Goal: Information Seeking & Learning: Learn about a topic

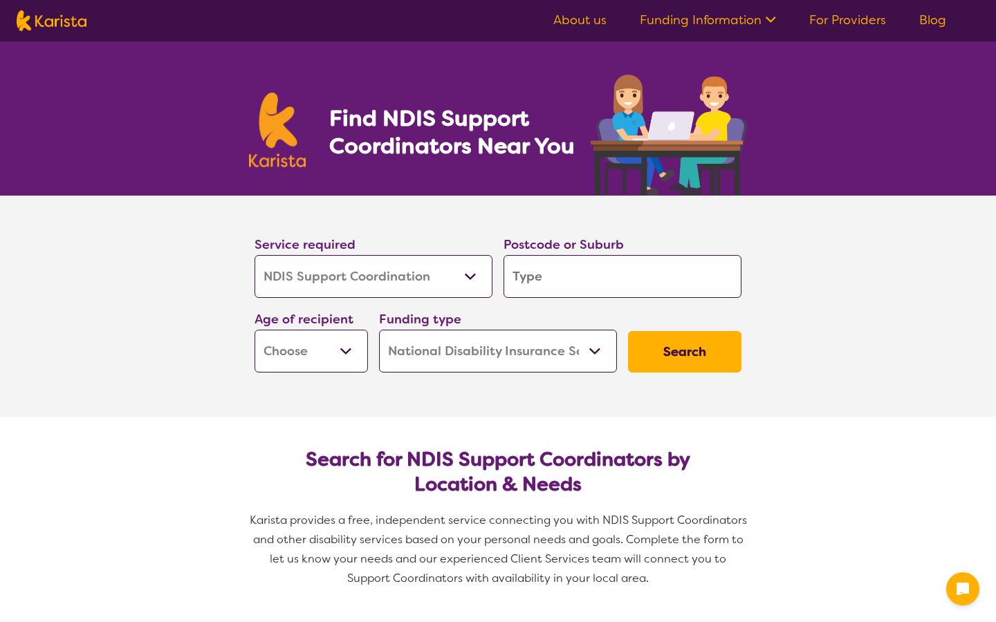
select select "NDIS Support Coordination"
select select "NDIS"
select select "NDIS Support Coordination"
select select "NDIS"
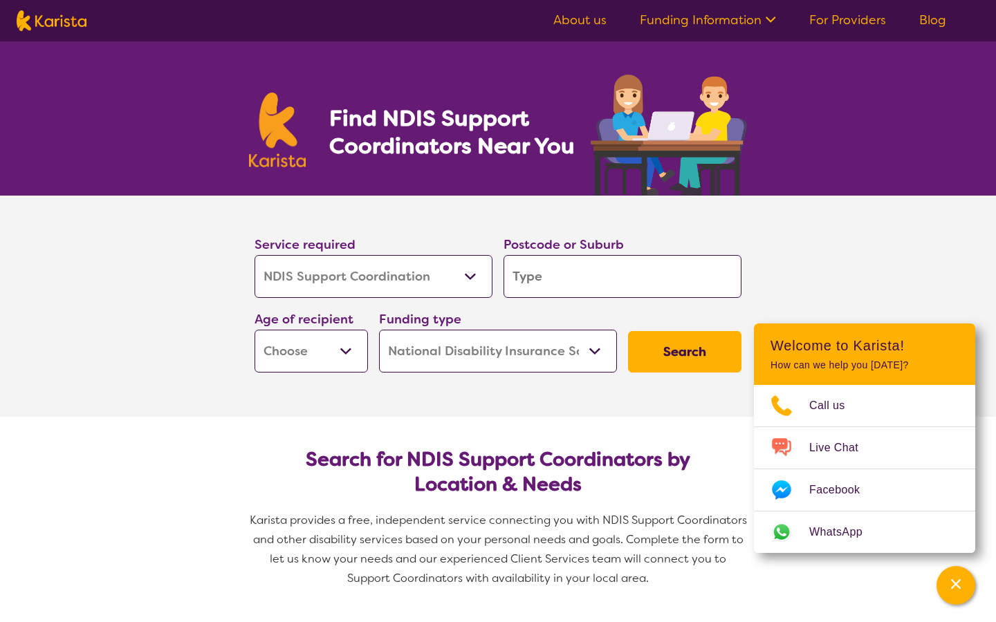
click at [579, 277] on input "search" at bounding box center [622, 276] width 238 height 43
type input "2"
type input "21"
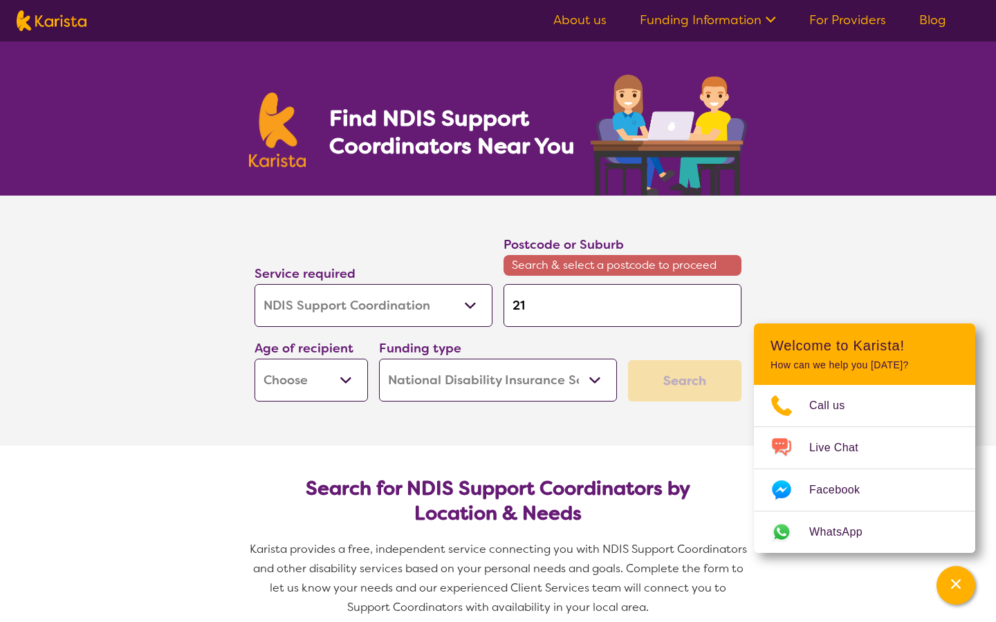
type input "219"
type input "2190"
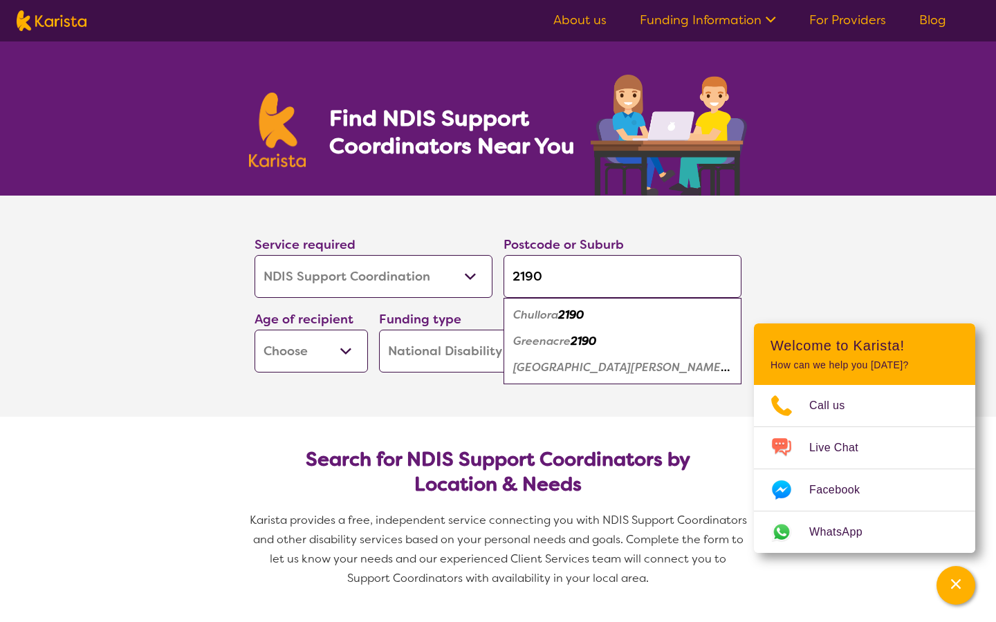
type input "2190"
click at [537, 340] on em "Greenacre" at bounding box center [541, 341] width 57 height 15
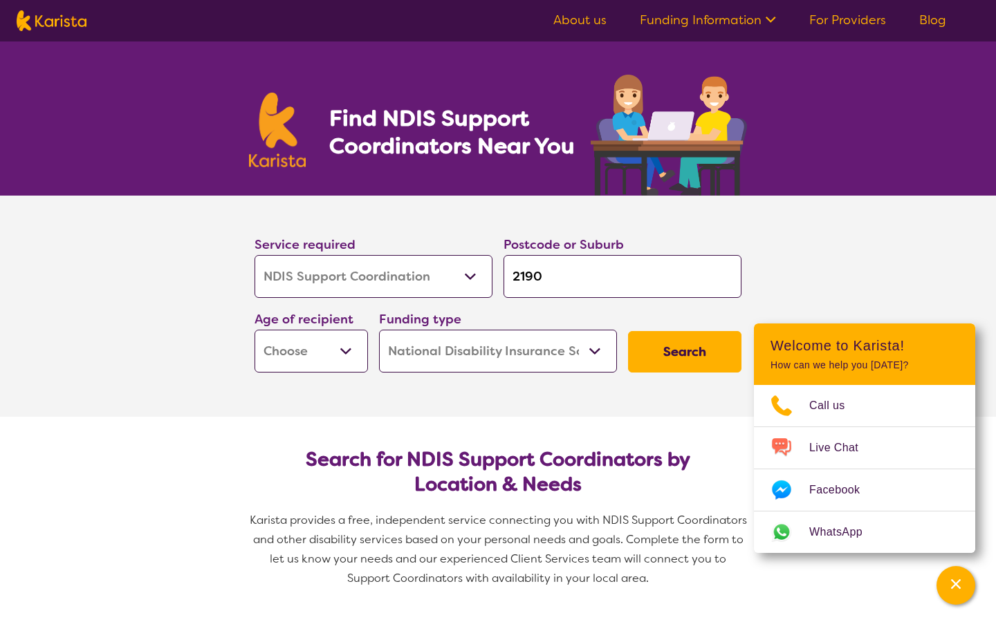
select select "AD"
click at [667, 352] on button "Search" at bounding box center [684, 351] width 113 height 41
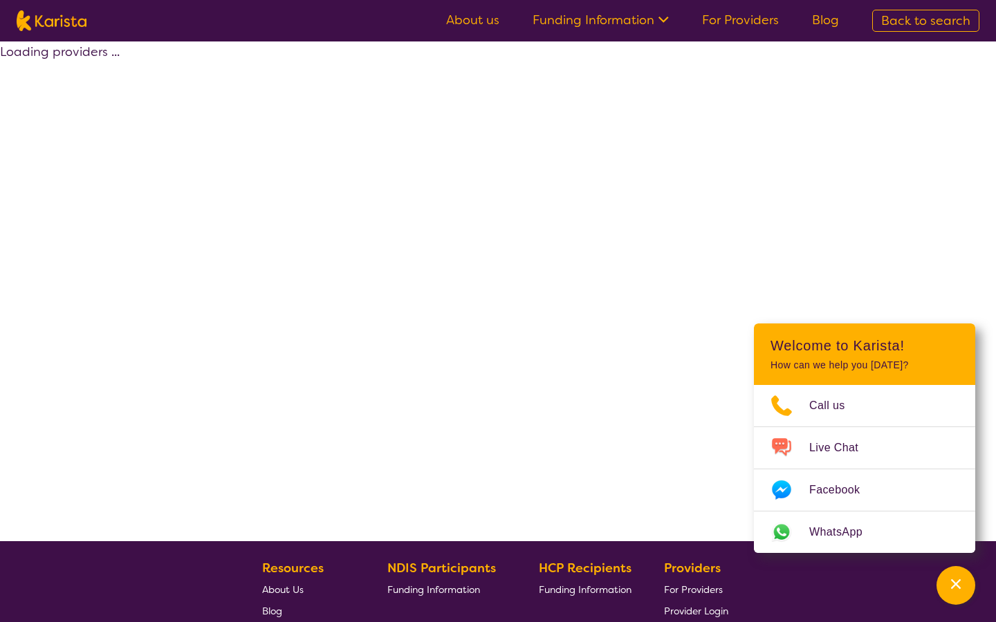
select select "by_score"
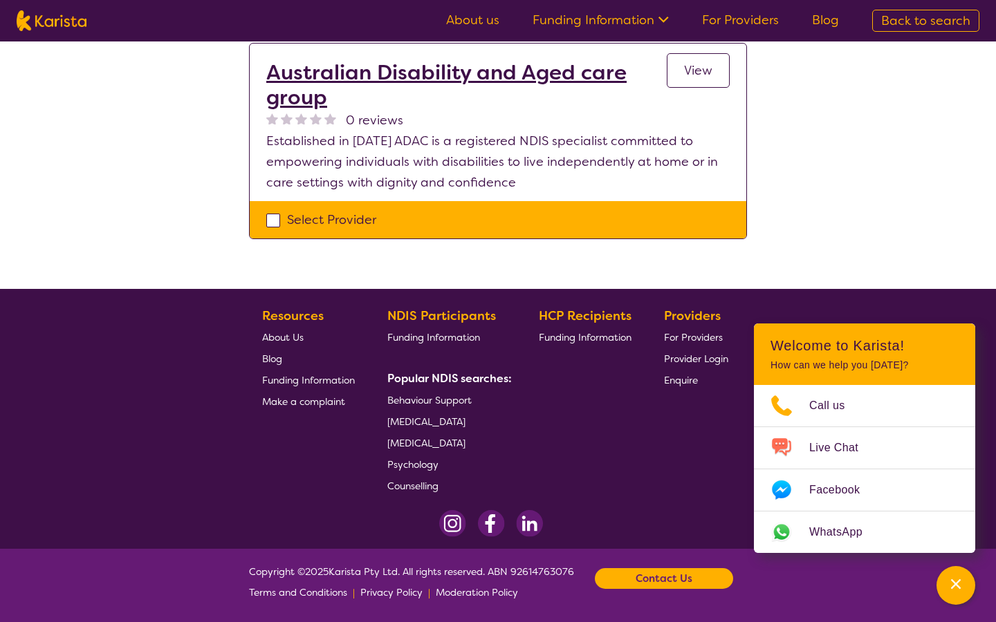
scroll to position [561, 0]
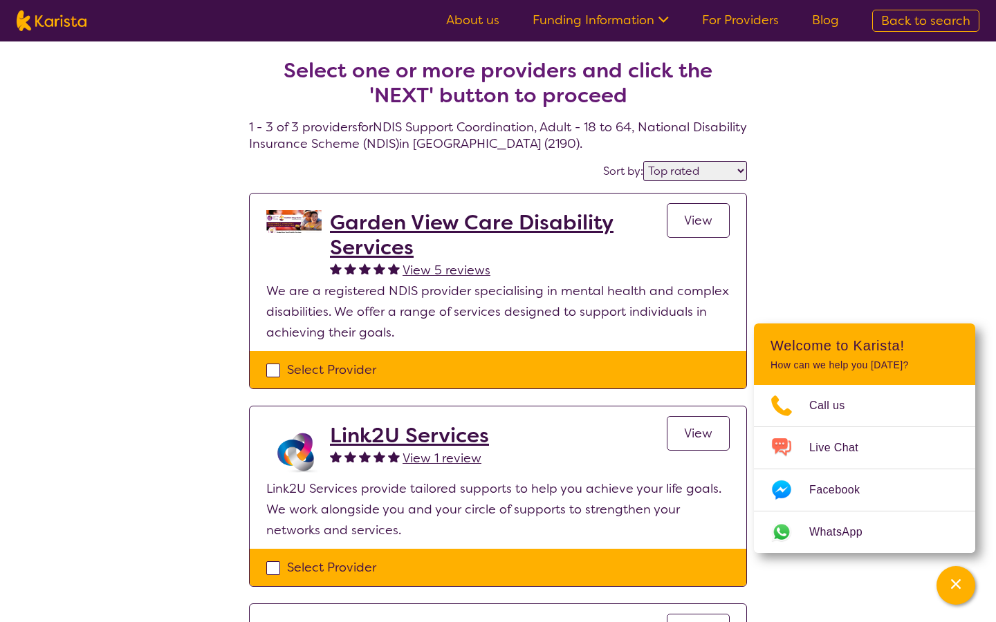
select select "NDIS Support Coordination"
select select "AD"
select select "NDIS"
select select "NDIS Support Coordination"
select select "AD"
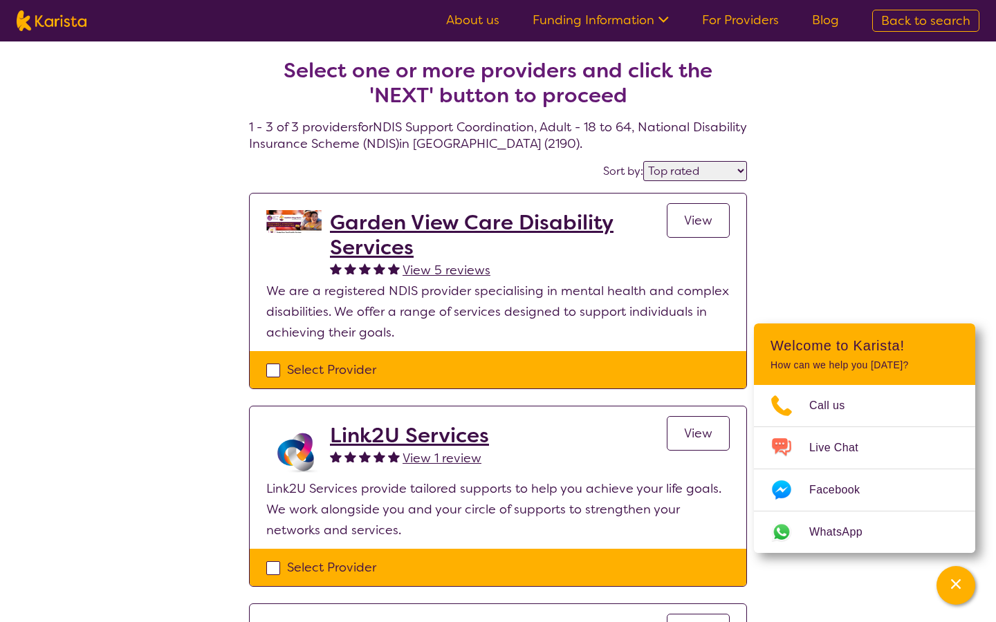
select select "NDIS"
